Goal: Transaction & Acquisition: Purchase product/service

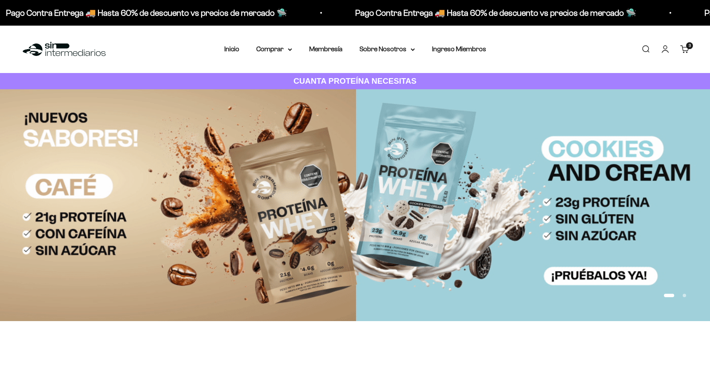
click at [688, 50] on link "Carrito 3 artículos 3" at bounding box center [684, 48] width 9 height 9
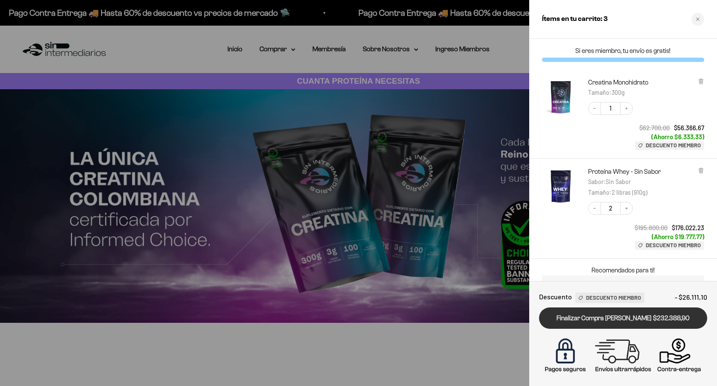
click at [629, 321] on link "Finalizar Compra [PERSON_NAME] $232.388,90" at bounding box center [623, 318] width 168 height 22
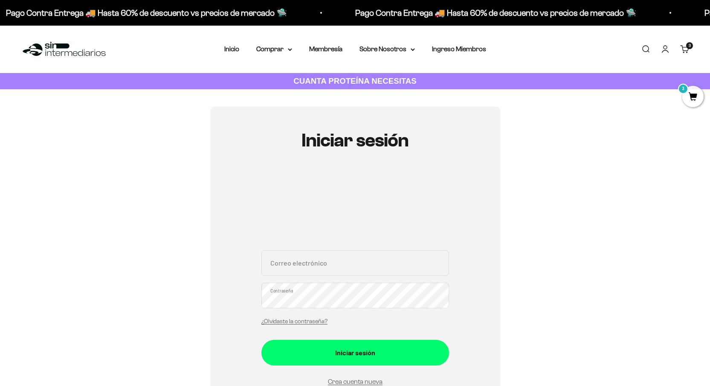
type input "paula.vicedo@gmail.com"
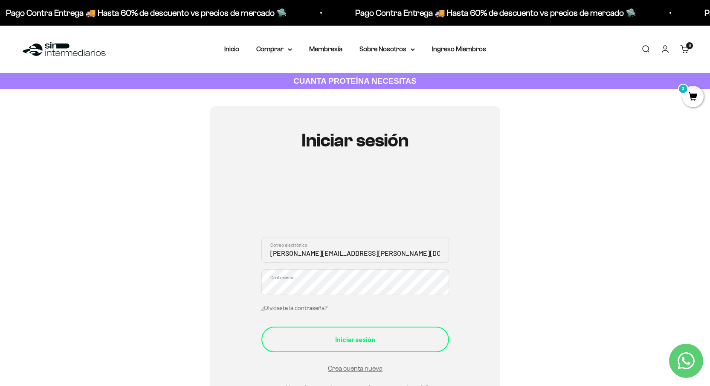
click at [357, 342] on div "Iniciar sesión" at bounding box center [355, 339] width 154 height 11
